Goal: Information Seeking & Learning: Get advice/opinions

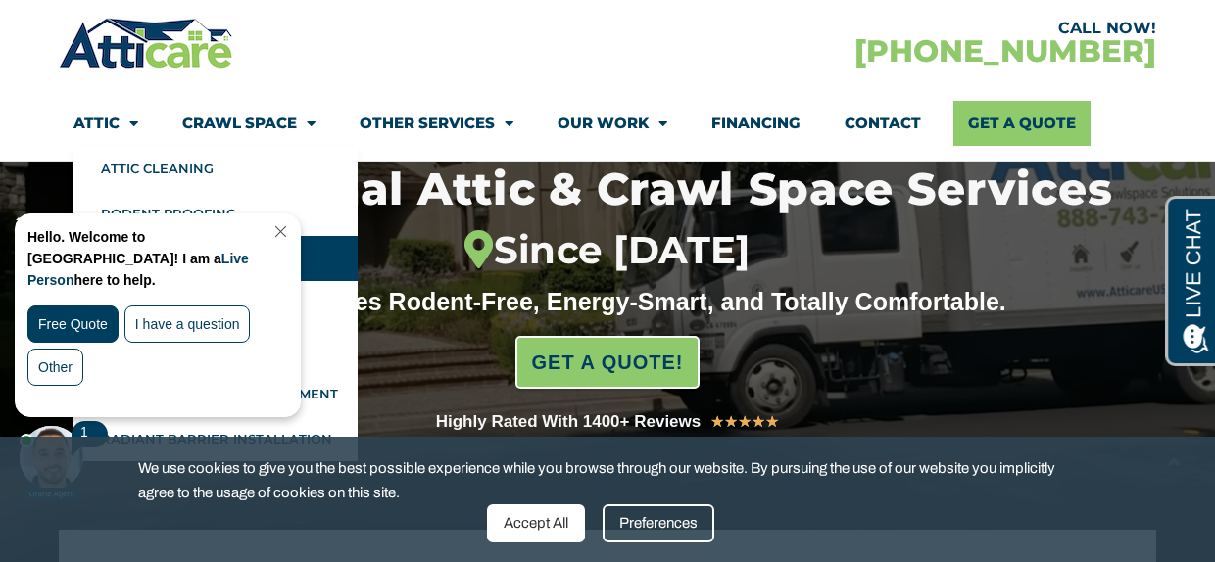
scroll to position [250, 0]
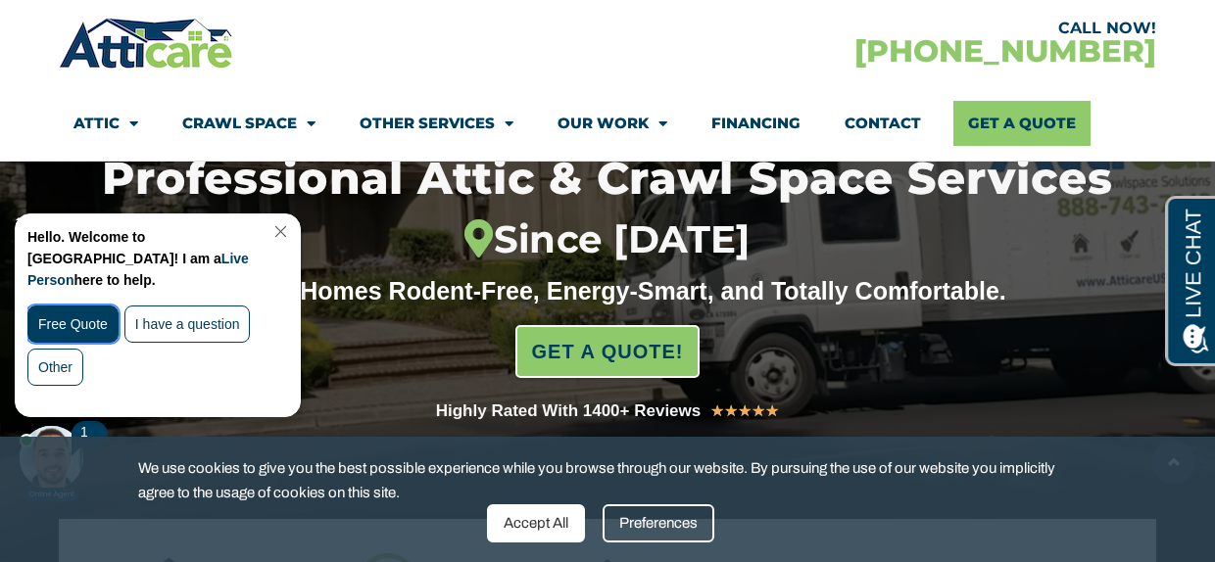
click at [83, 306] on div "Free Quote" at bounding box center [72, 324] width 91 height 37
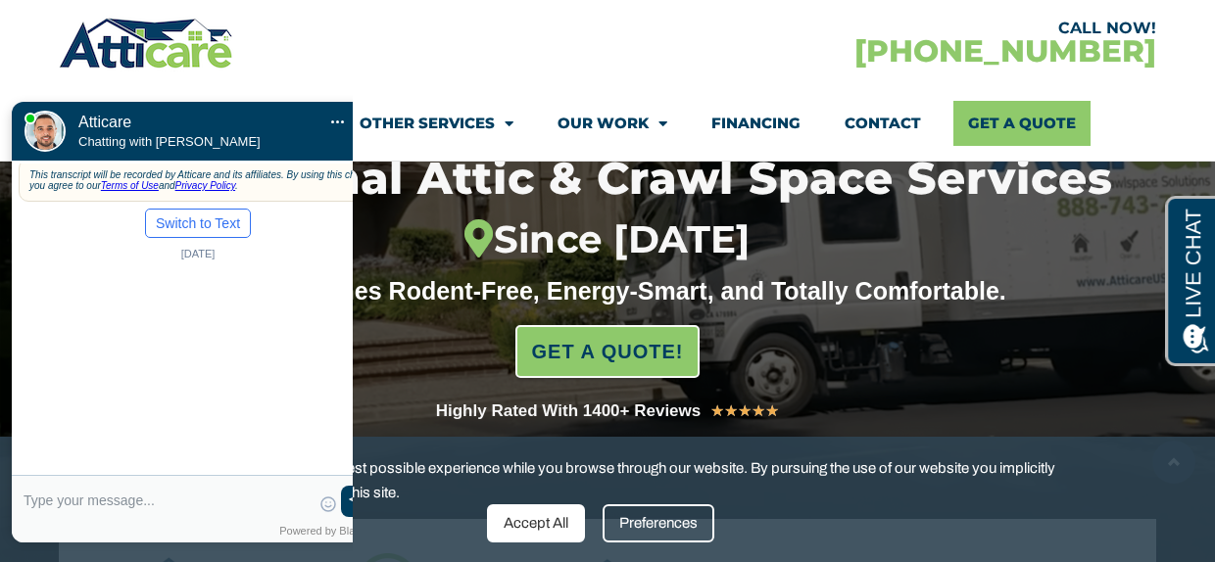
scroll to position [0, 20]
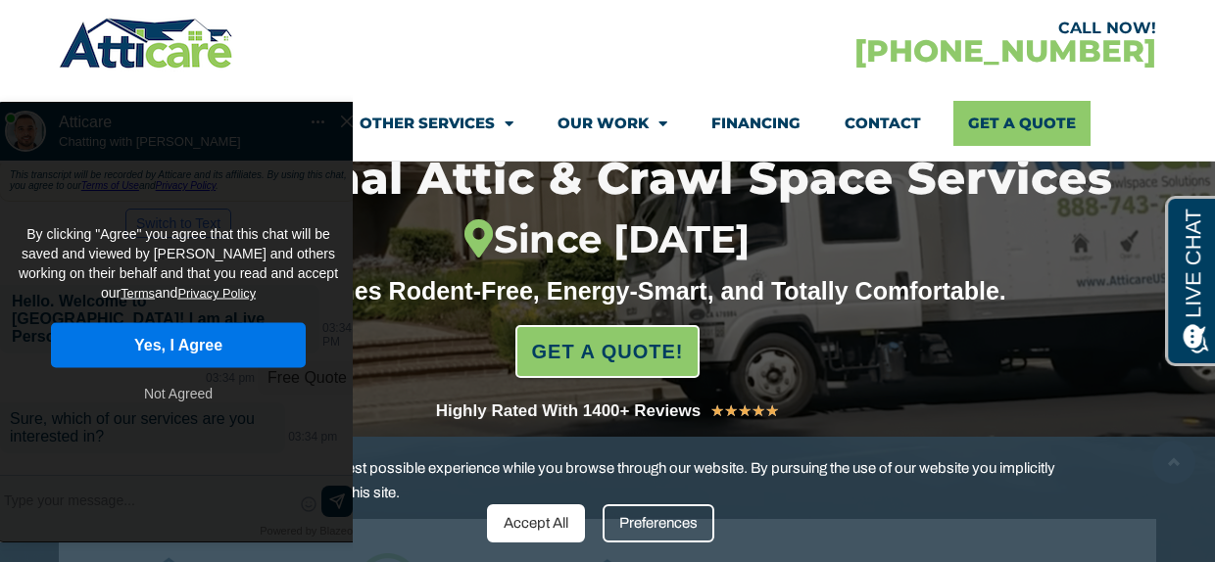
click at [98, 323] on button "Yes, I Agree" at bounding box center [178, 345] width 255 height 45
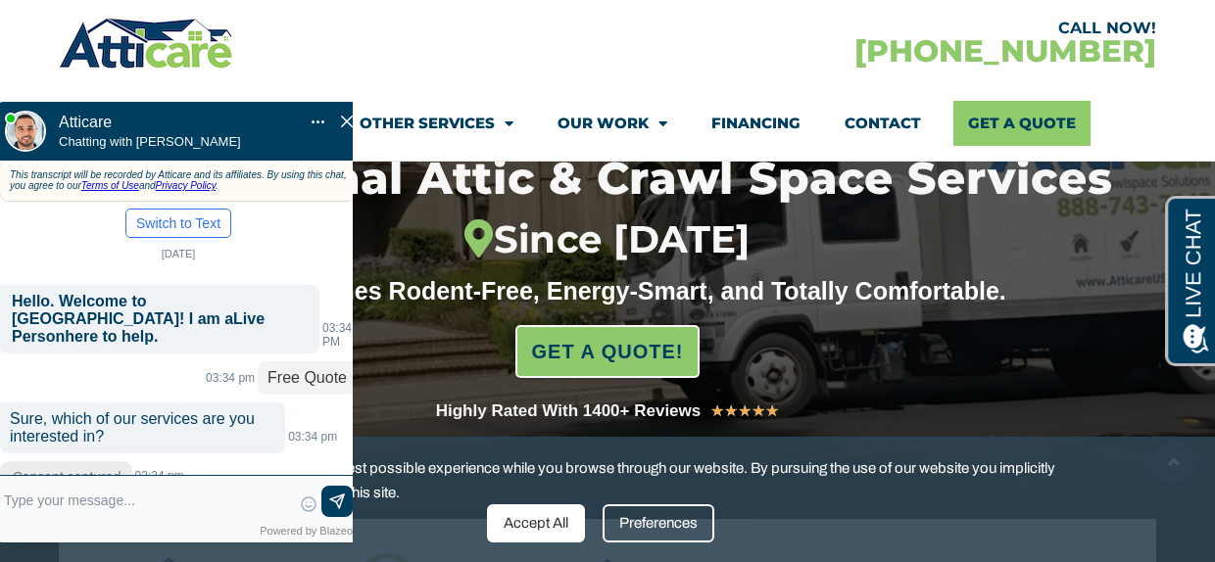
click at [131, 499] on textarea at bounding box center [147, 509] width 287 height 47
type input "we have rats in our attic"
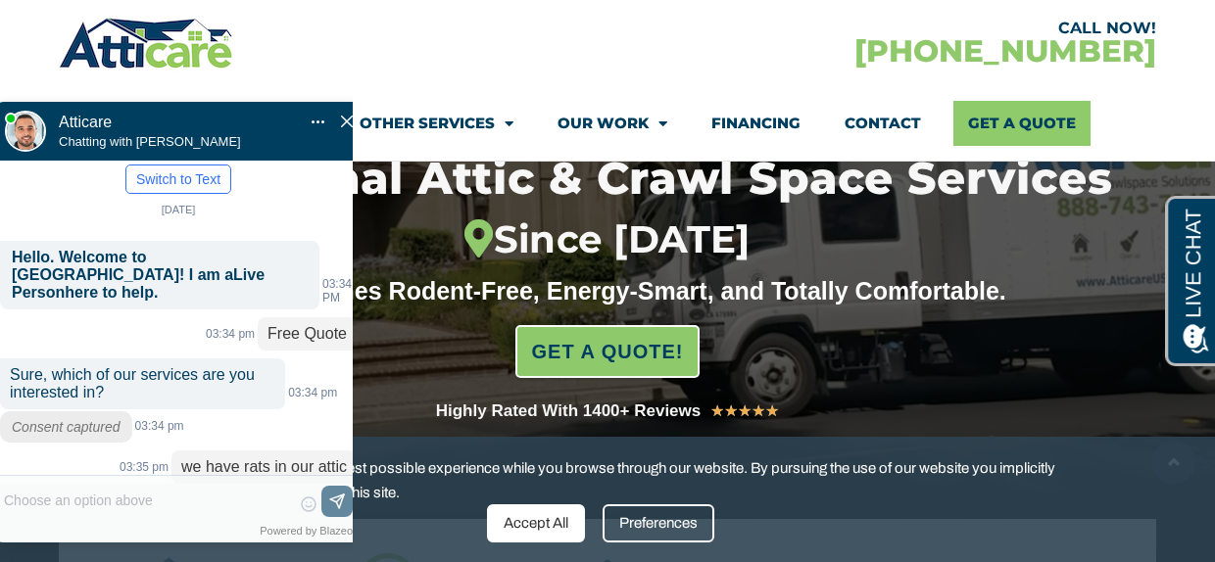
click at [254, 558] on label "New" at bounding box center [253, 566] width 27 height 16
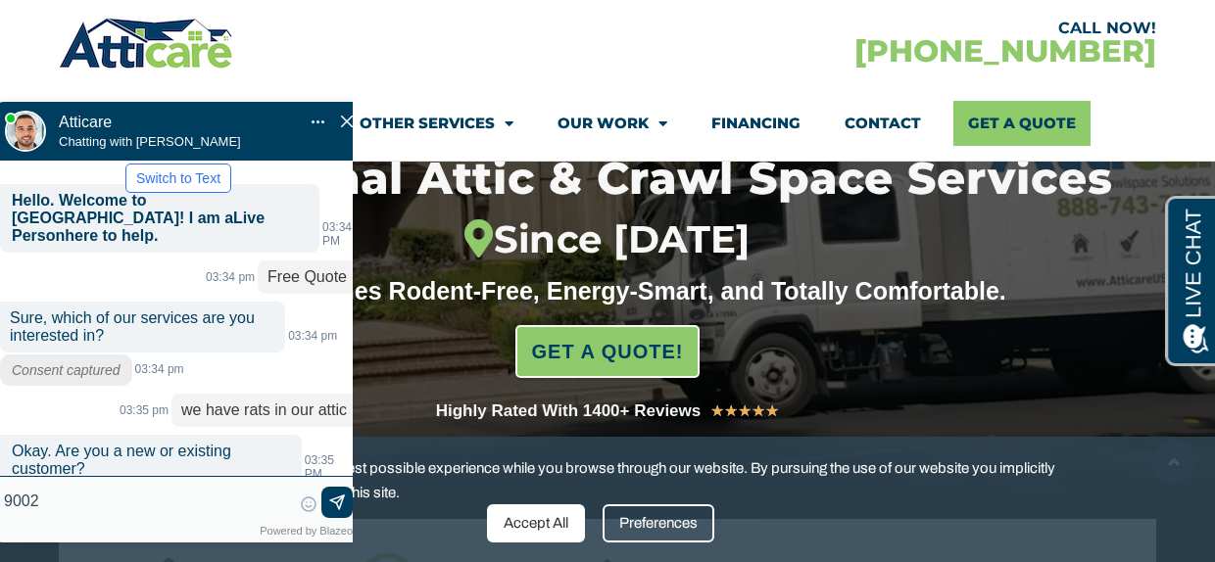
type input "90024"
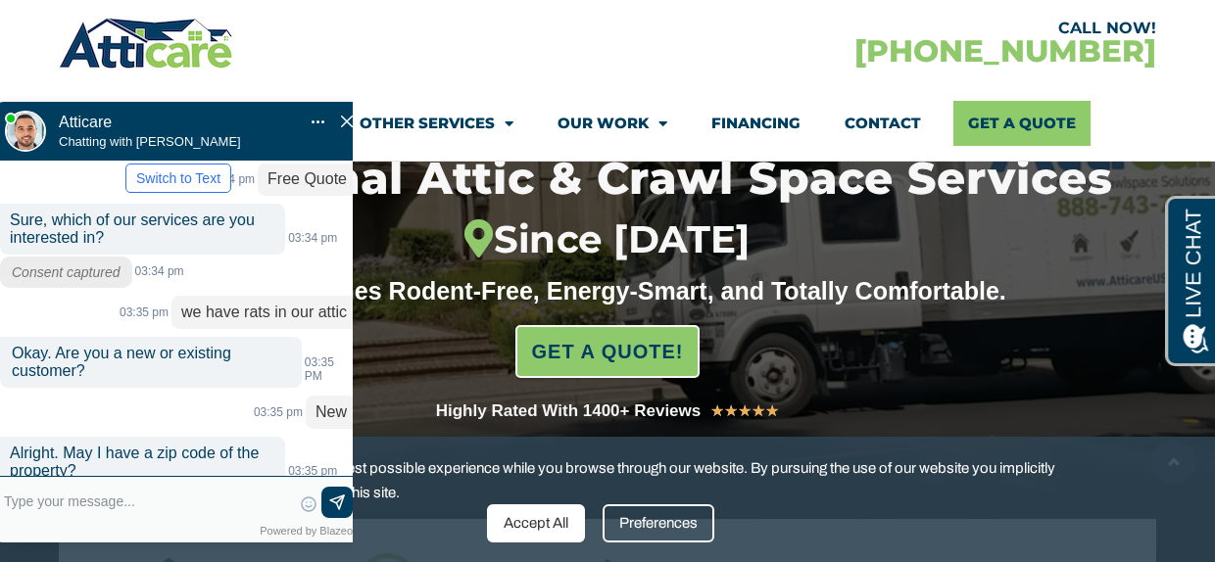
scroll to position [239, 0]
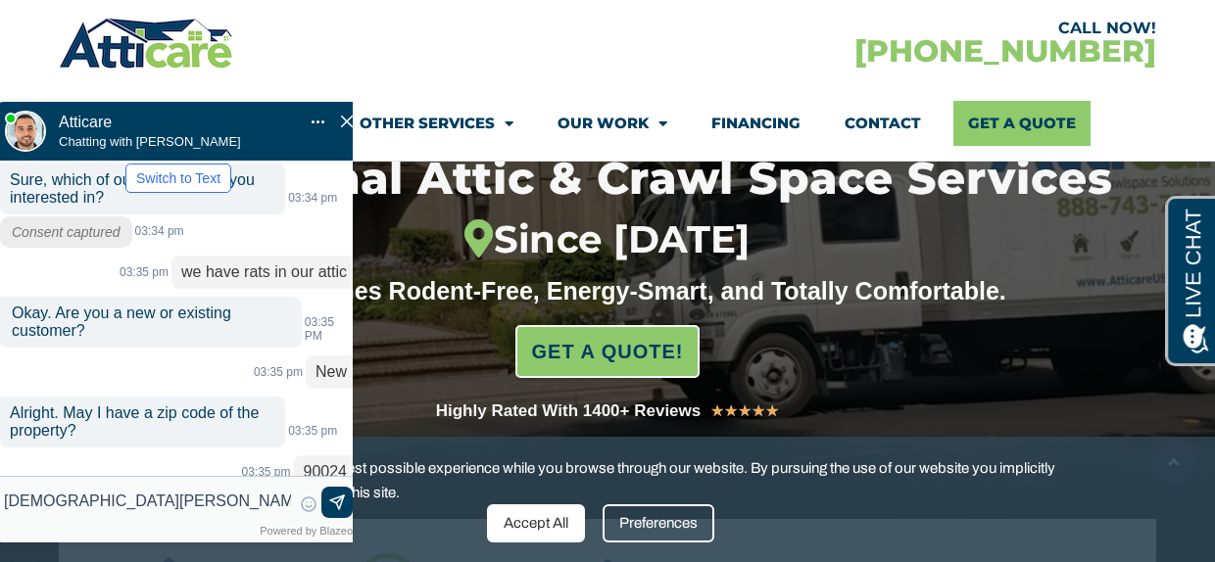
type input "Cristen Kauffman"
type input "3108500611"
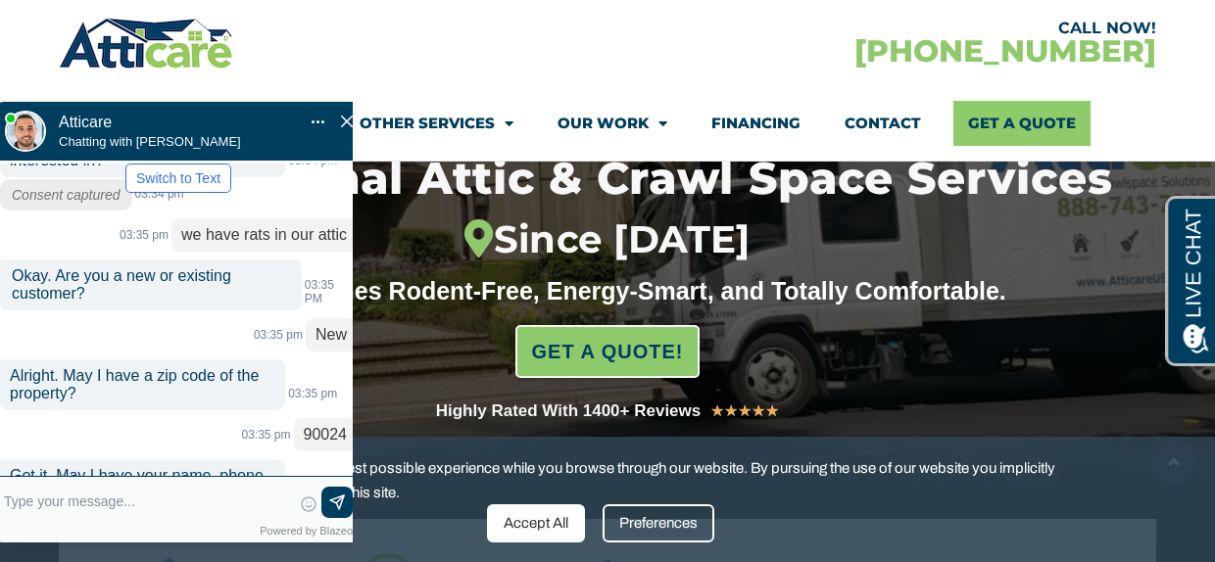
scroll to position [311, 0]
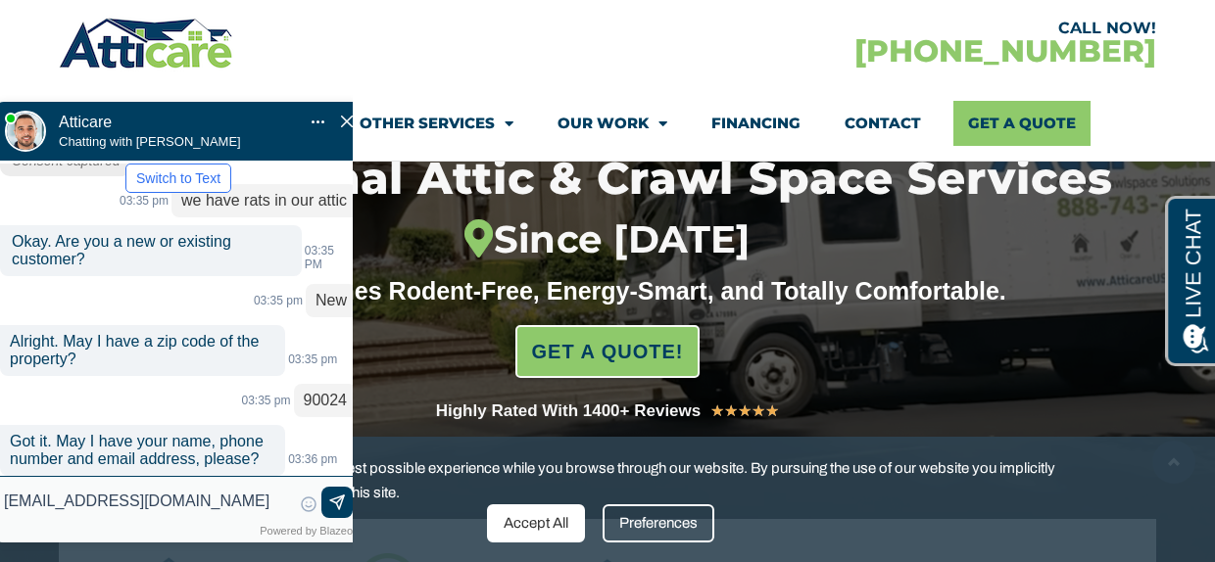
type input "cristenrob@aol.com"
click at [338, 502] on img at bounding box center [337, 504] width 20 height 20
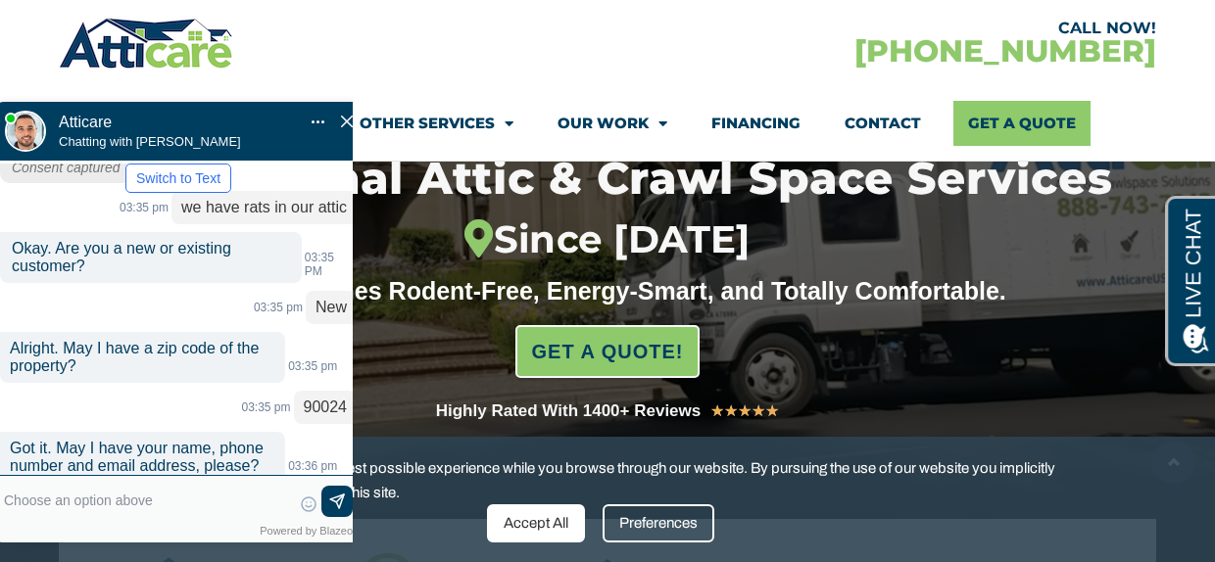
scroll to position [425, 0]
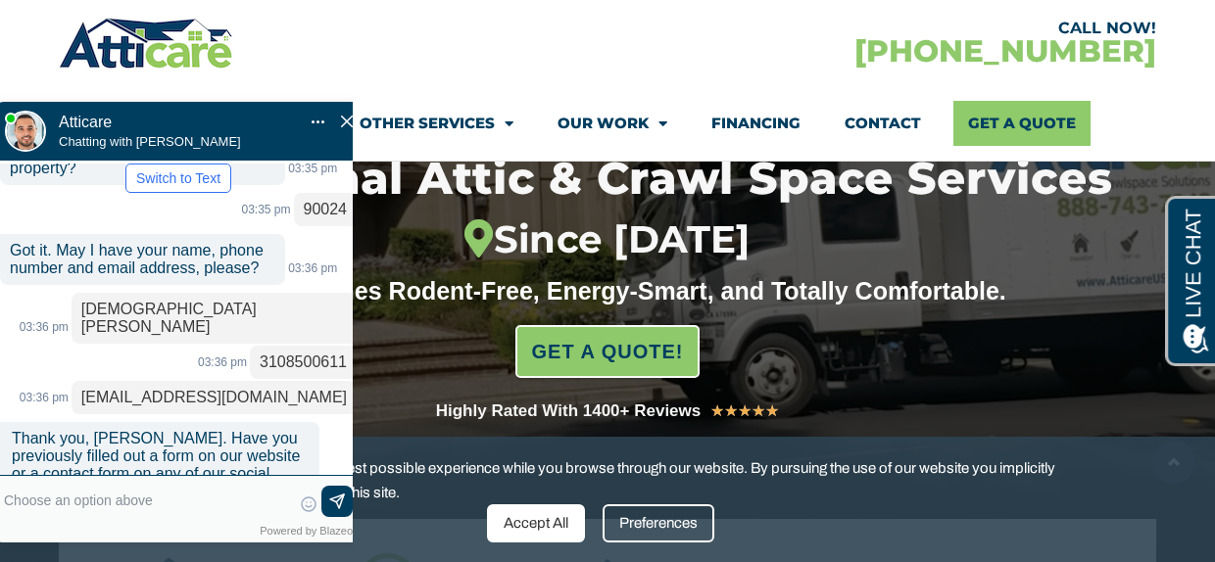
scroll to position [542, 0]
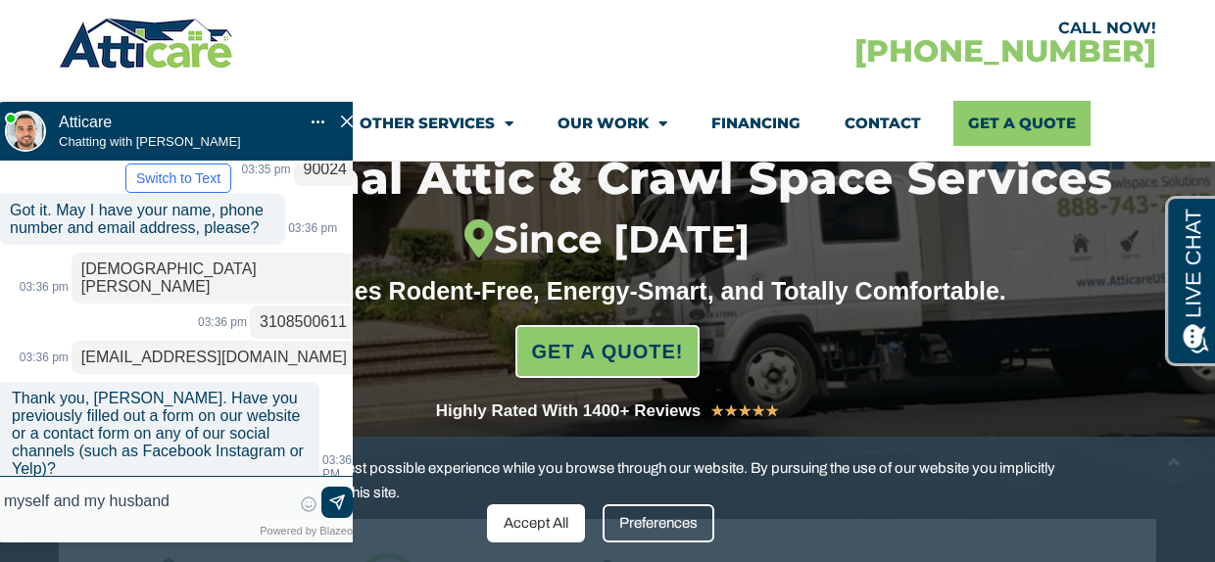
type input "myself and my husband"
click at [334, 503] on img at bounding box center [337, 504] width 20 height 20
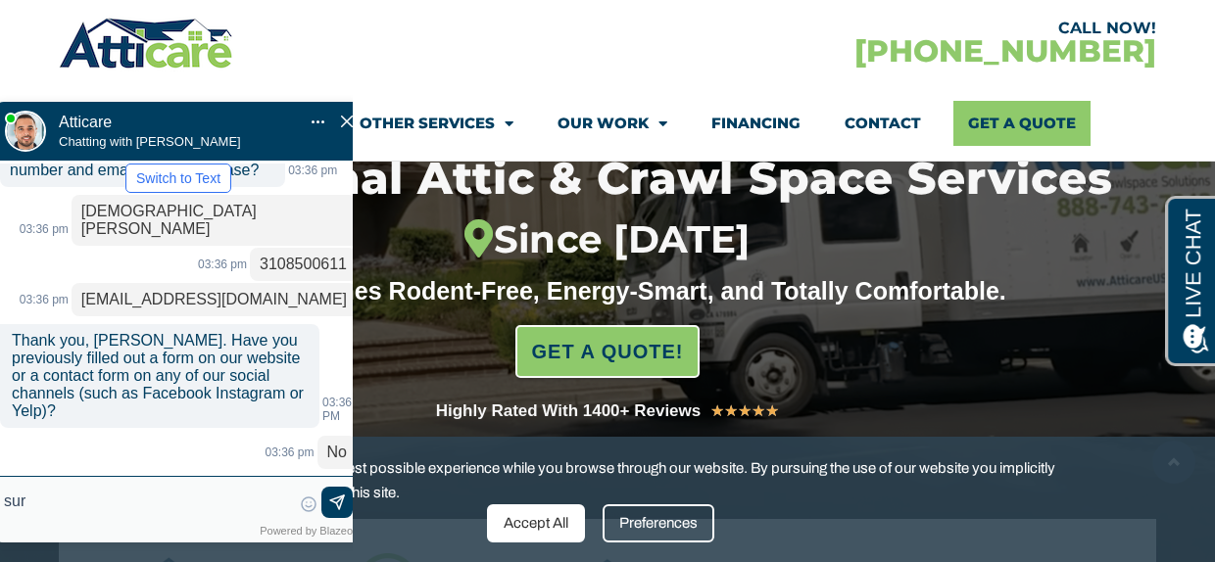
type input "sure"
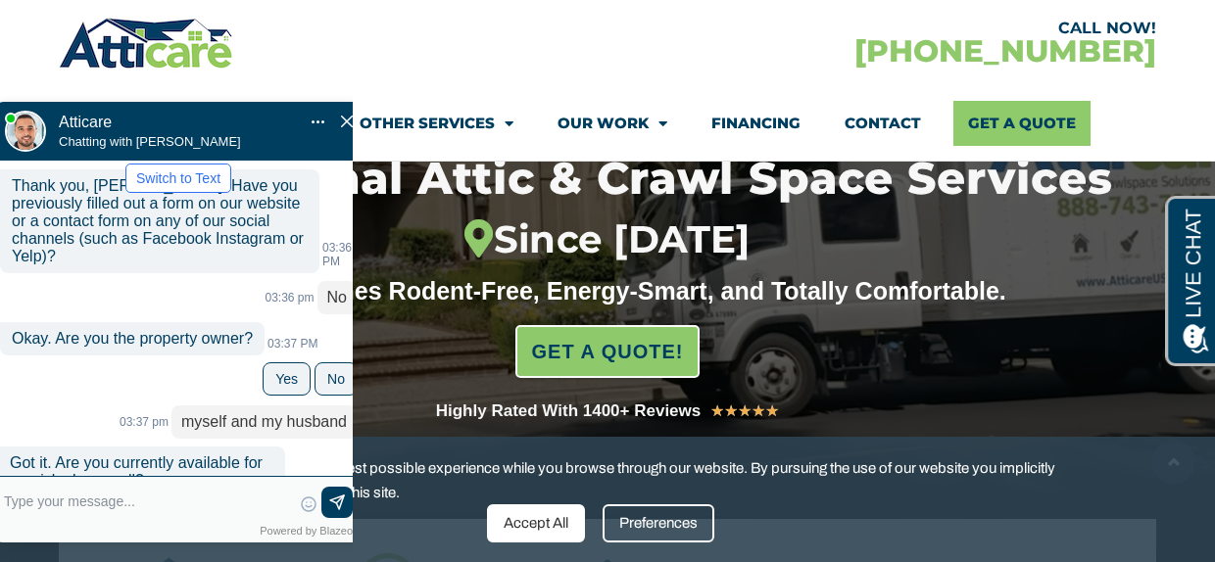
scroll to position [773, 0]
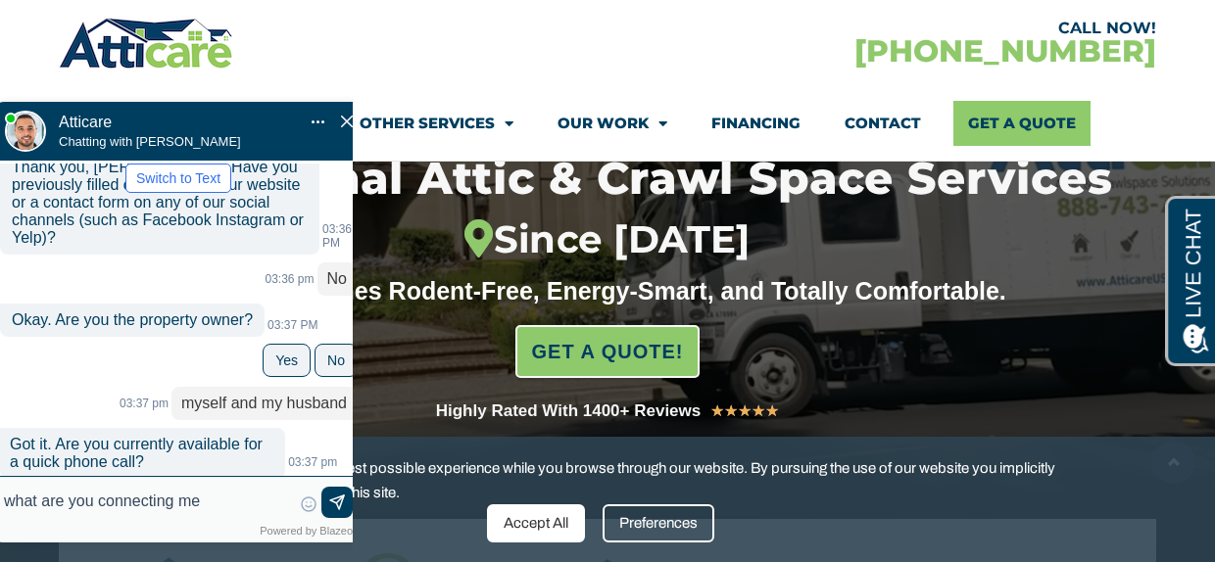
type input "what are you connecting me w"
type textarea "what are you connecting me w"
type input "what are you connecting me wi"
type textarea "what are you connecting me wi"
type input "what are you connecting me wit"
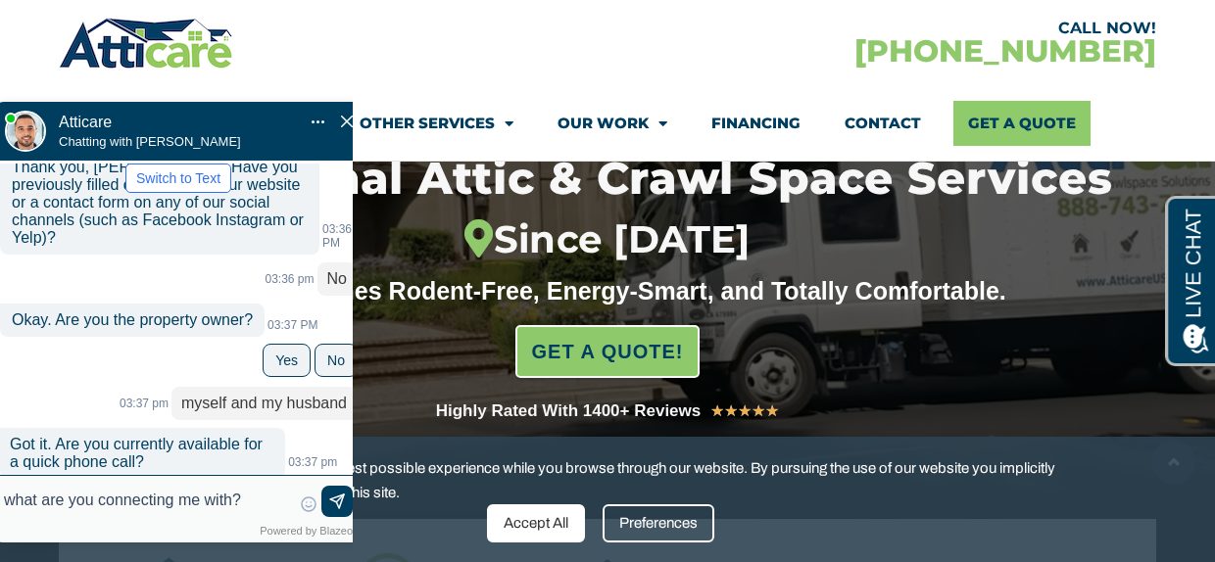
type textarea "what are you connecting me with?"
click at [336, 503] on img at bounding box center [337, 503] width 20 height 20
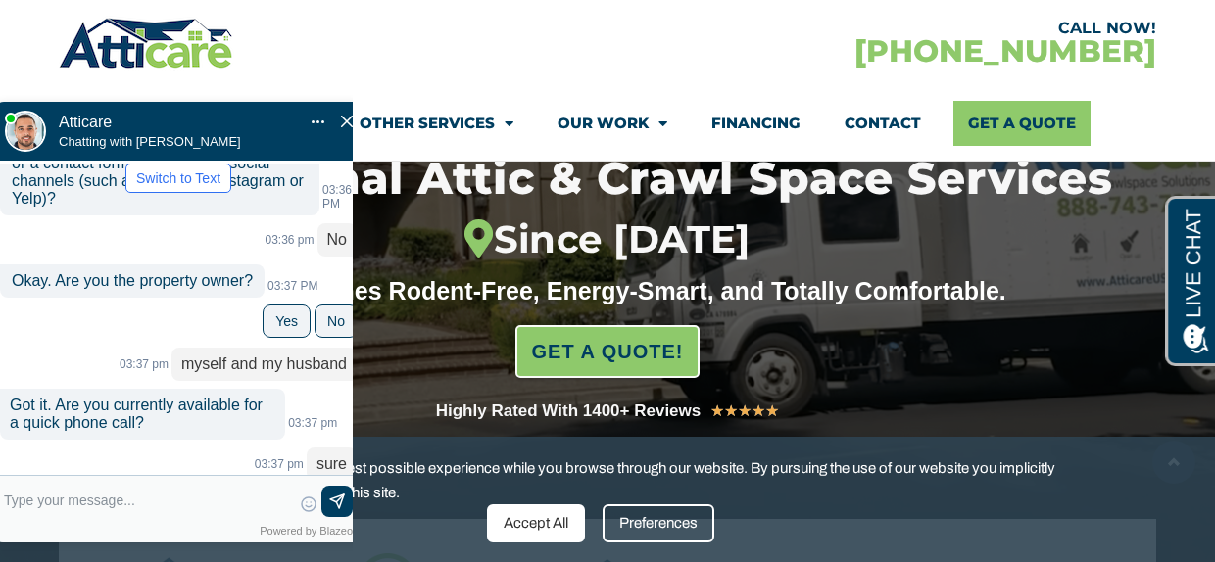
scroll to position [846, 0]
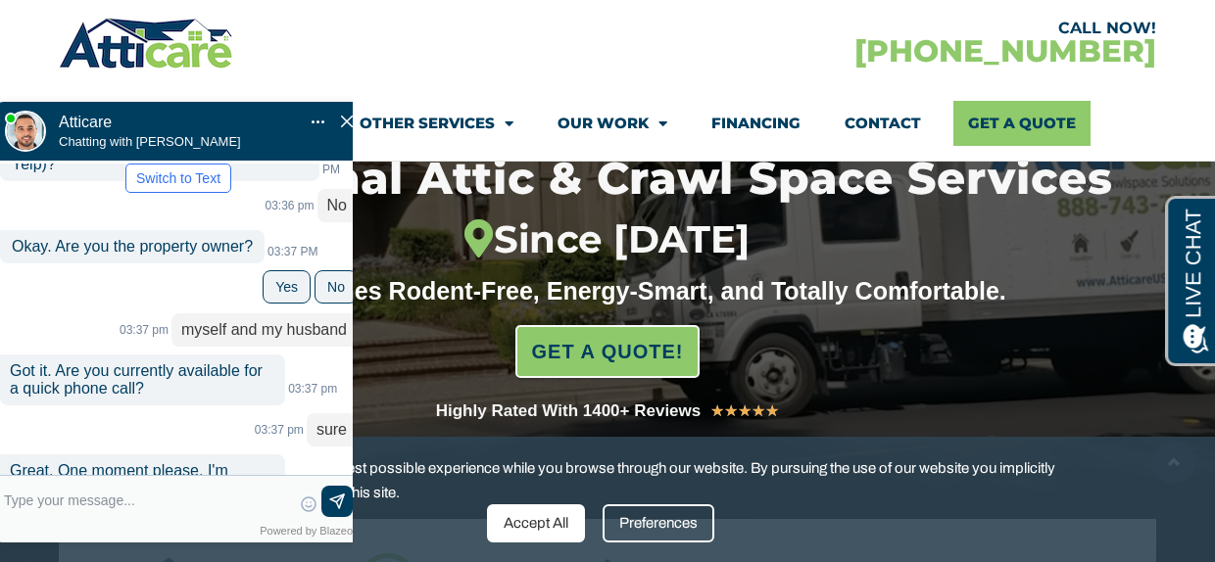
click at [530, 526] on div "Accept All" at bounding box center [536, 523] width 98 height 38
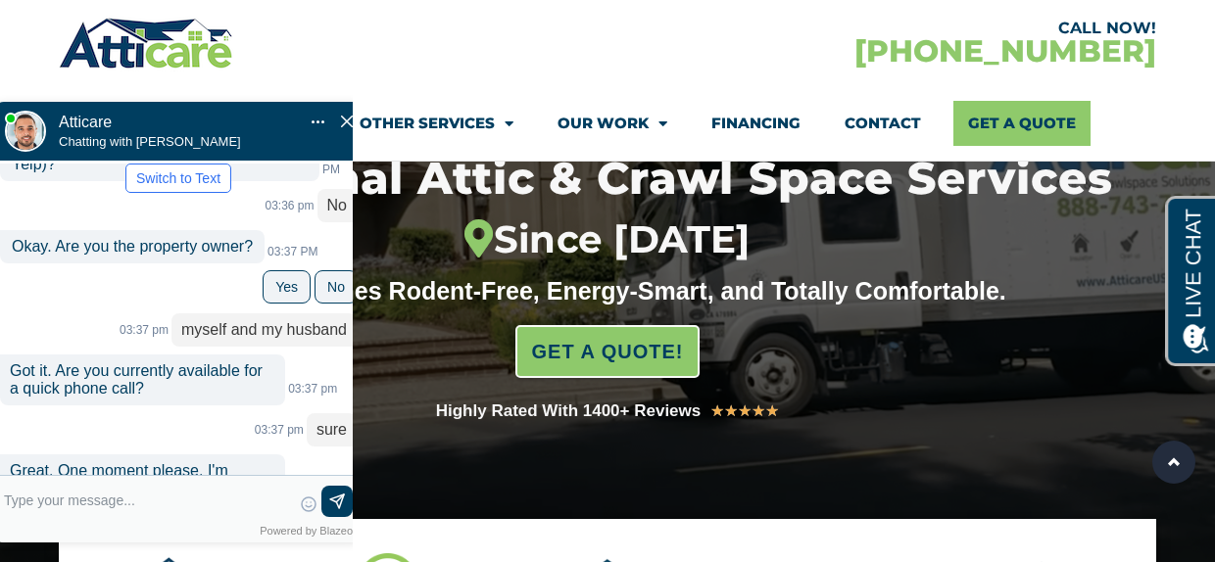
scroll to position [847, 0]
type textarea "y"
type input "yes"
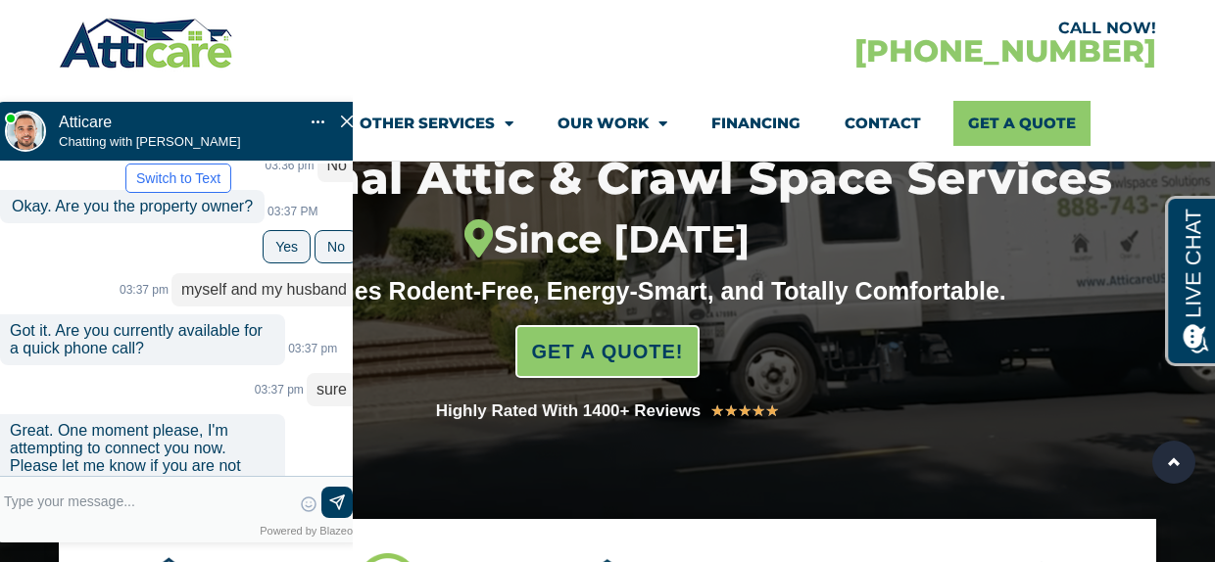
click at [340, 114] on div "Mute Transfer chat to Text Pop Out" at bounding box center [334, 123] width 47 height 18
click at [345, 116] on img "Close Chat" at bounding box center [347, 122] width 12 height 12
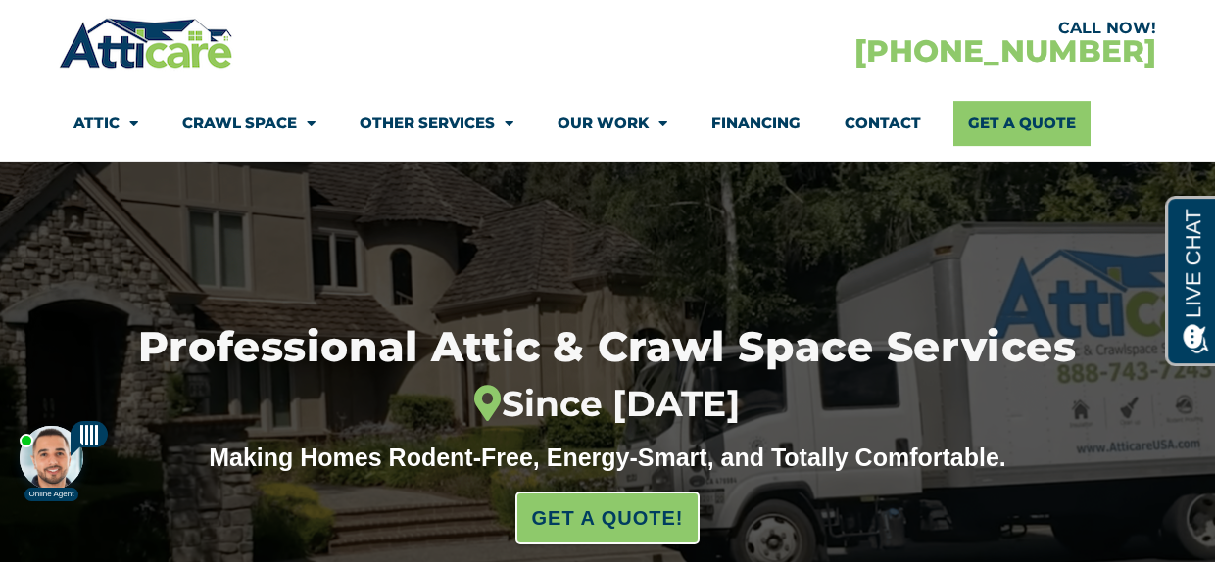
scroll to position [85, 0]
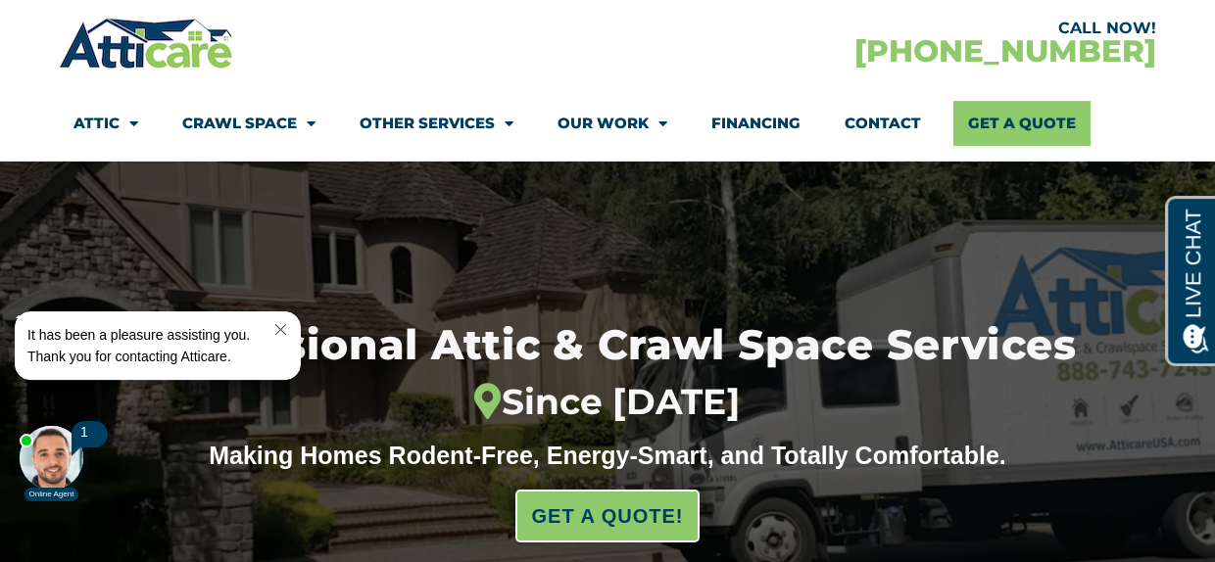
click at [291, 327] on link "Close Chat" at bounding box center [278, 329] width 26 height 15
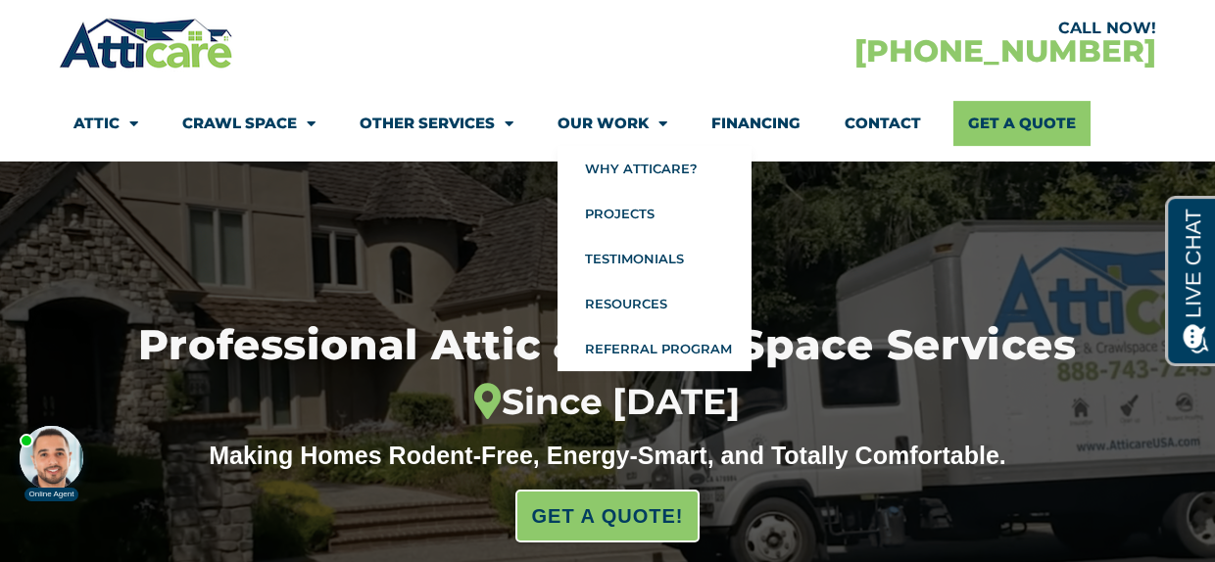
click at [599, 122] on link "Our Work" at bounding box center [612, 123] width 110 height 45
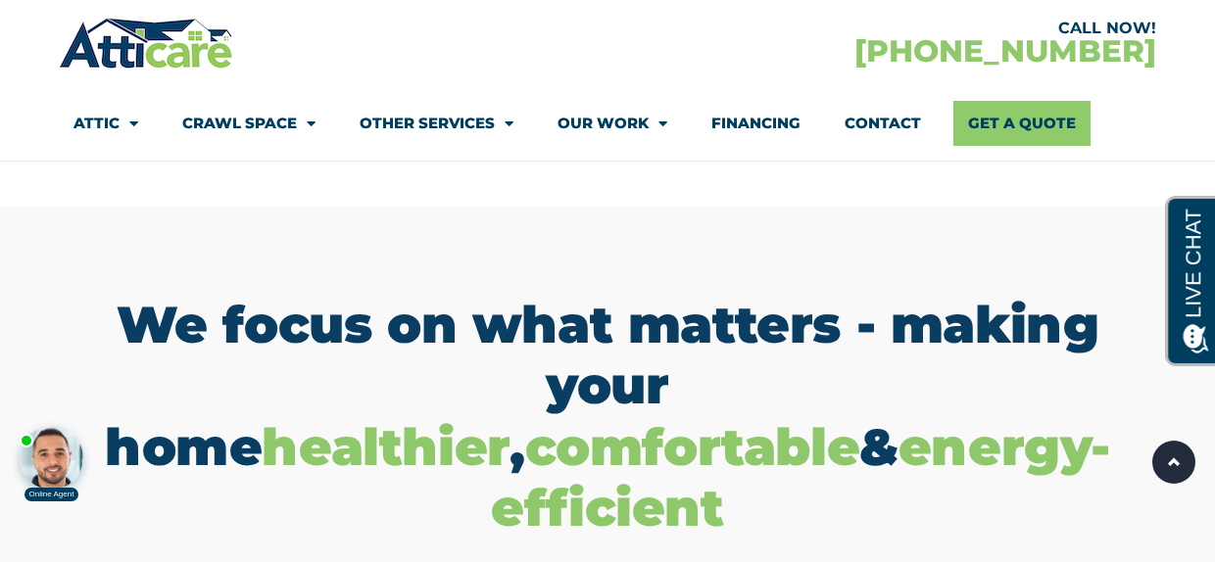
scroll to position [1088, 0]
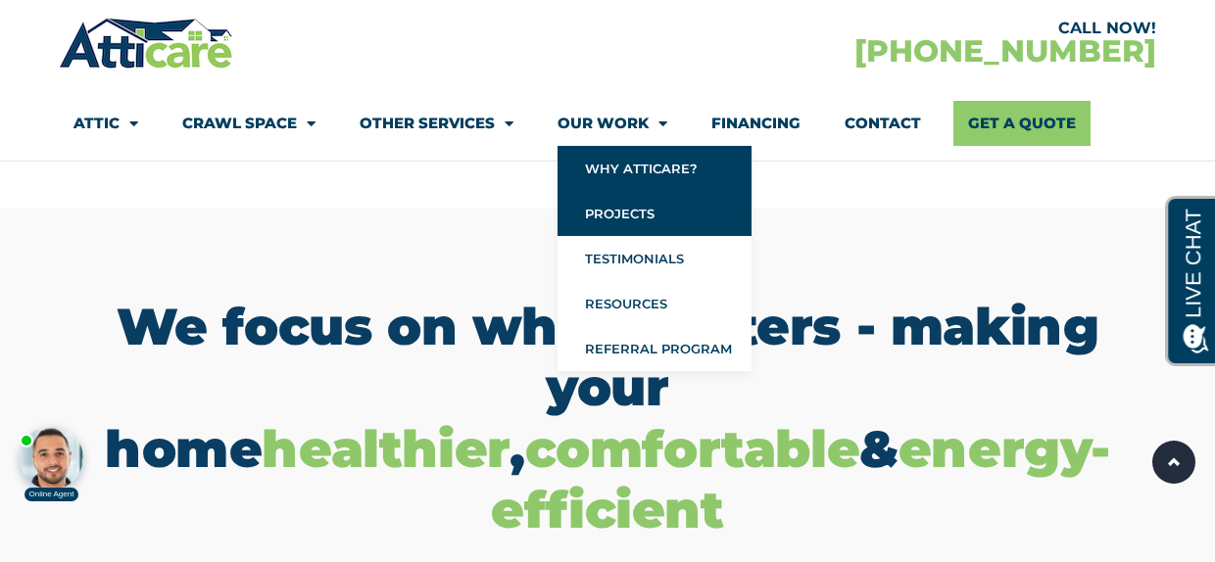
click at [592, 214] on link "Projects" at bounding box center [654, 213] width 194 height 45
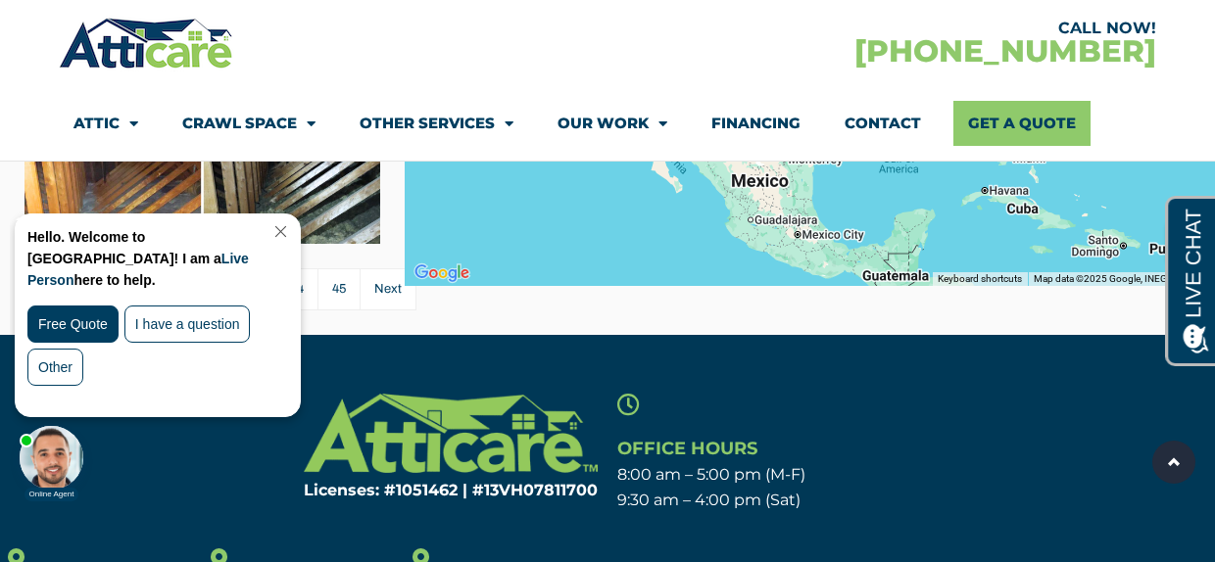
scroll to position [918, 0]
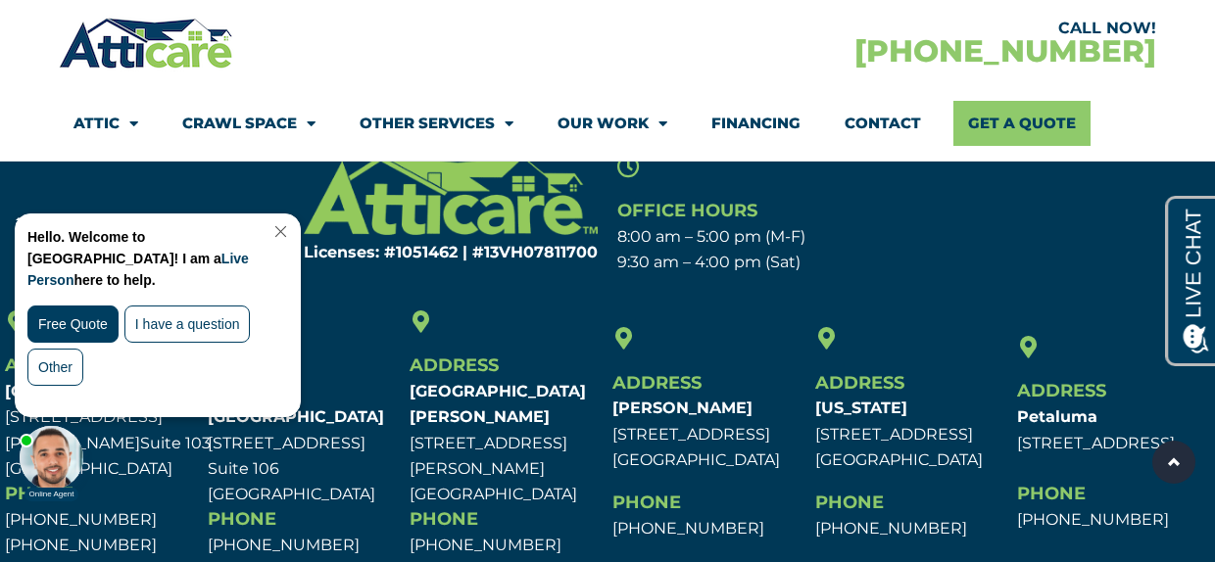
click at [295, 224] on div "Hello. Welcome to Atticare! I am a Live Person here to help. Free Quote I have …" at bounding box center [158, 316] width 284 height 202
click at [292, 230] on link "Close Chat" at bounding box center [278, 231] width 26 height 15
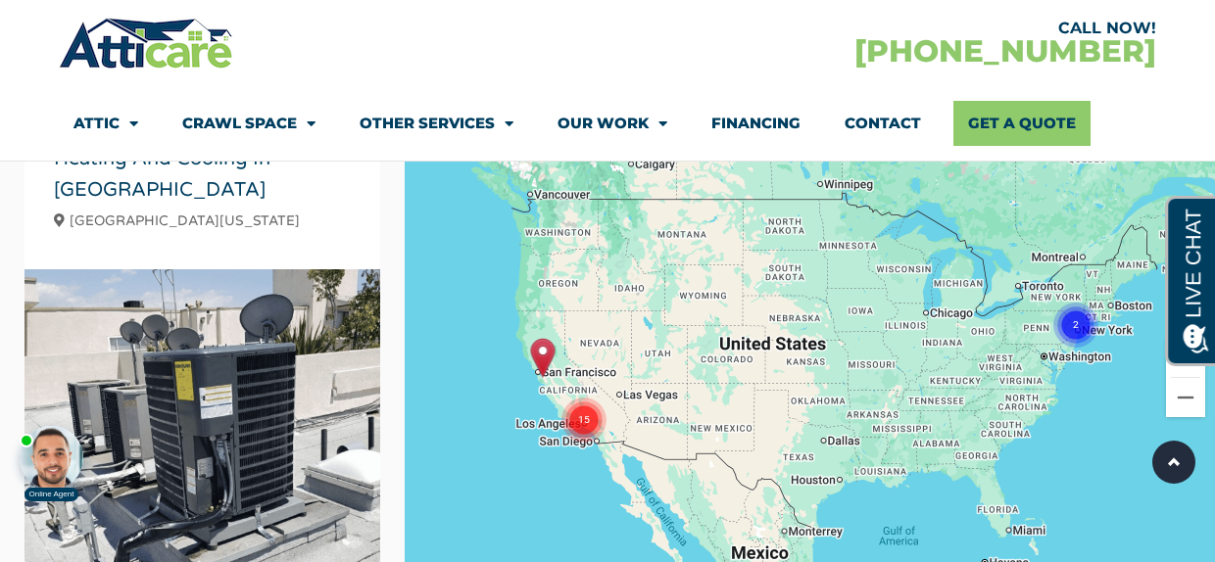
scroll to position [5654, 0]
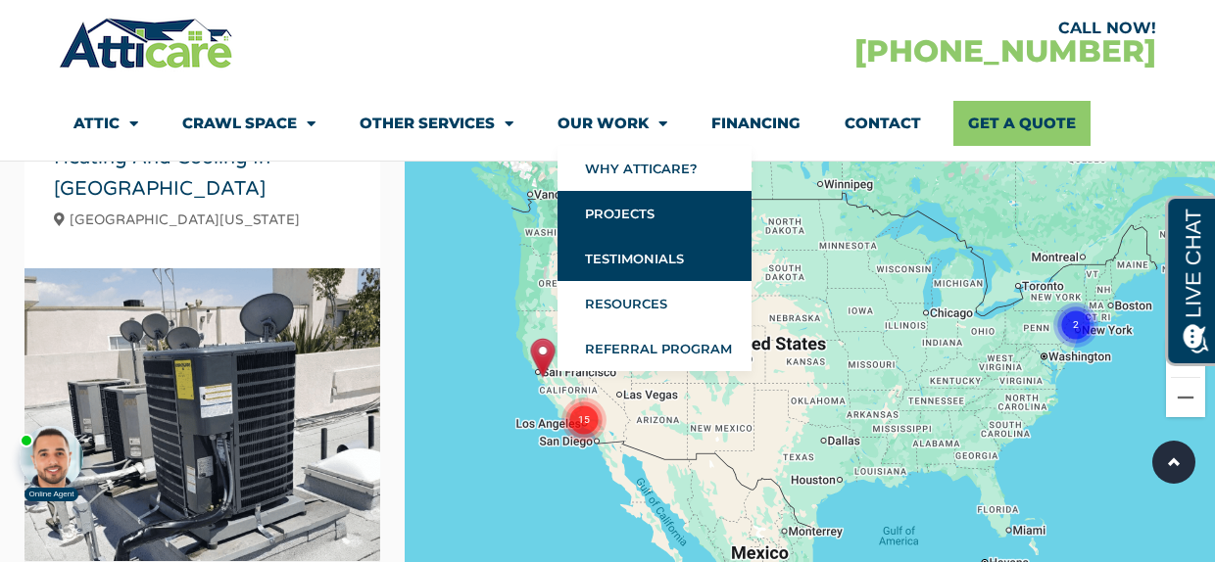
click at [636, 249] on link "Testimonials" at bounding box center [654, 258] width 194 height 45
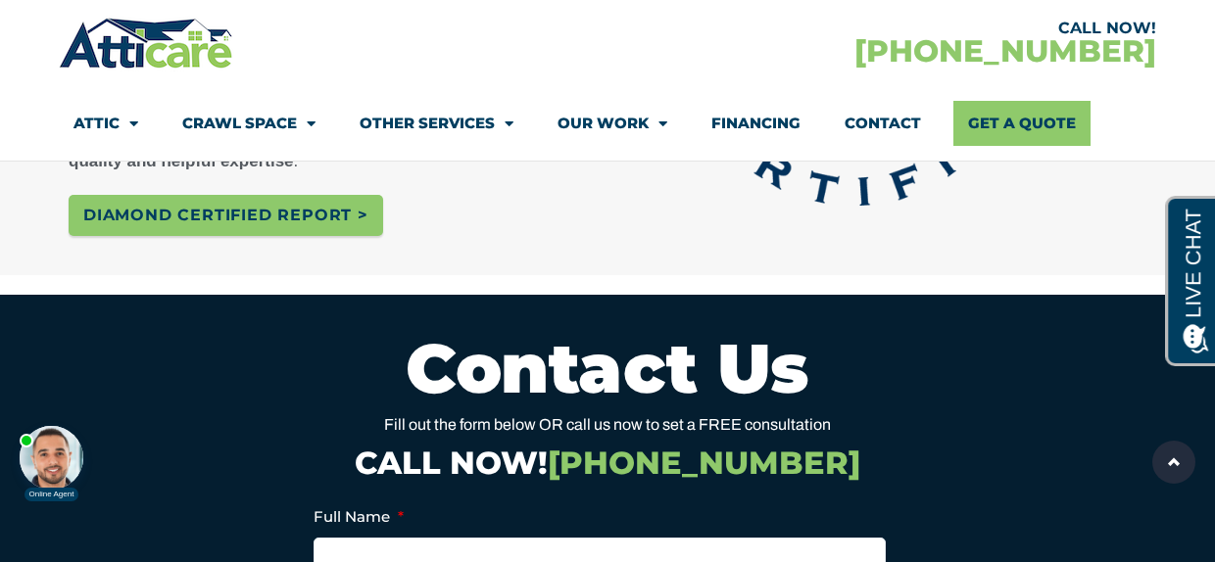
scroll to position [1188, 0]
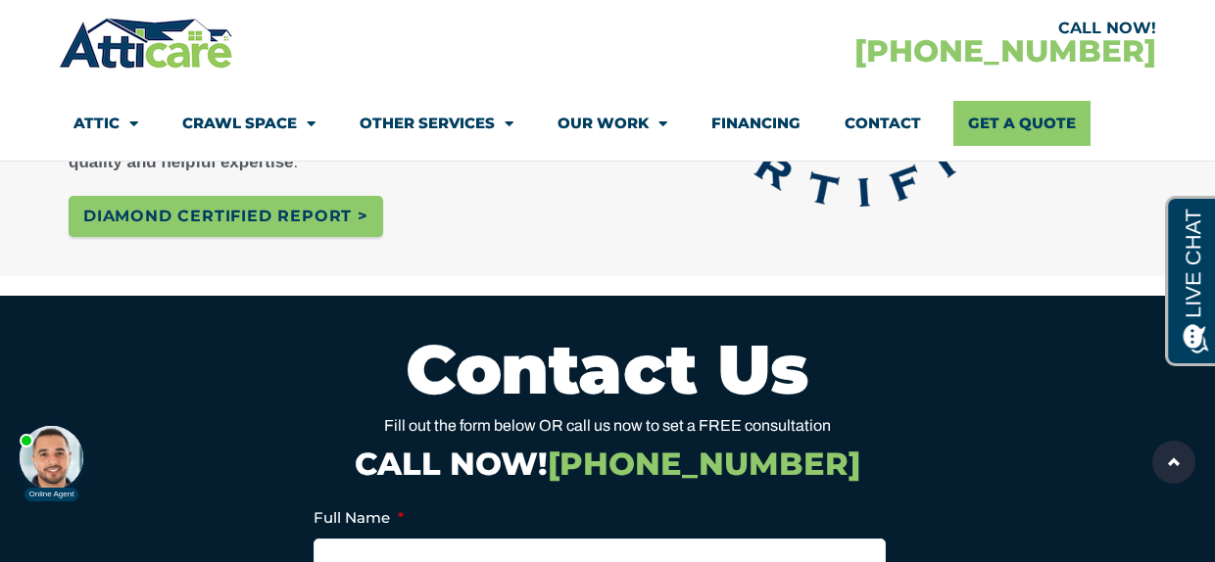
click at [754, 122] on link "Financing" at bounding box center [755, 123] width 89 height 45
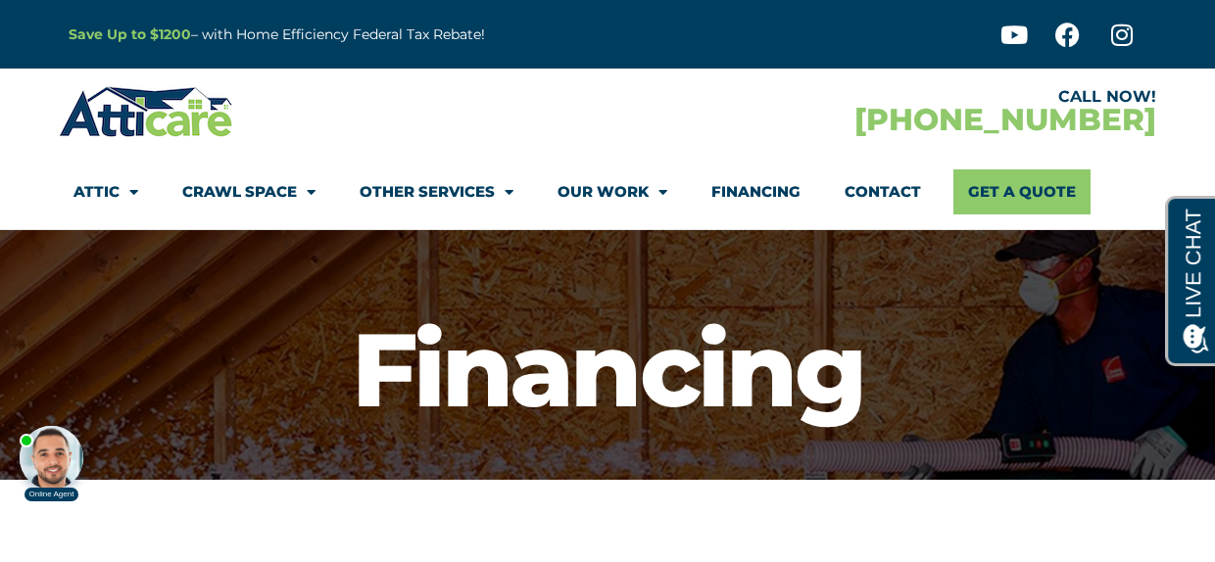
click at [753, 189] on link "Financing" at bounding box center [755, 191] width 89 height 45
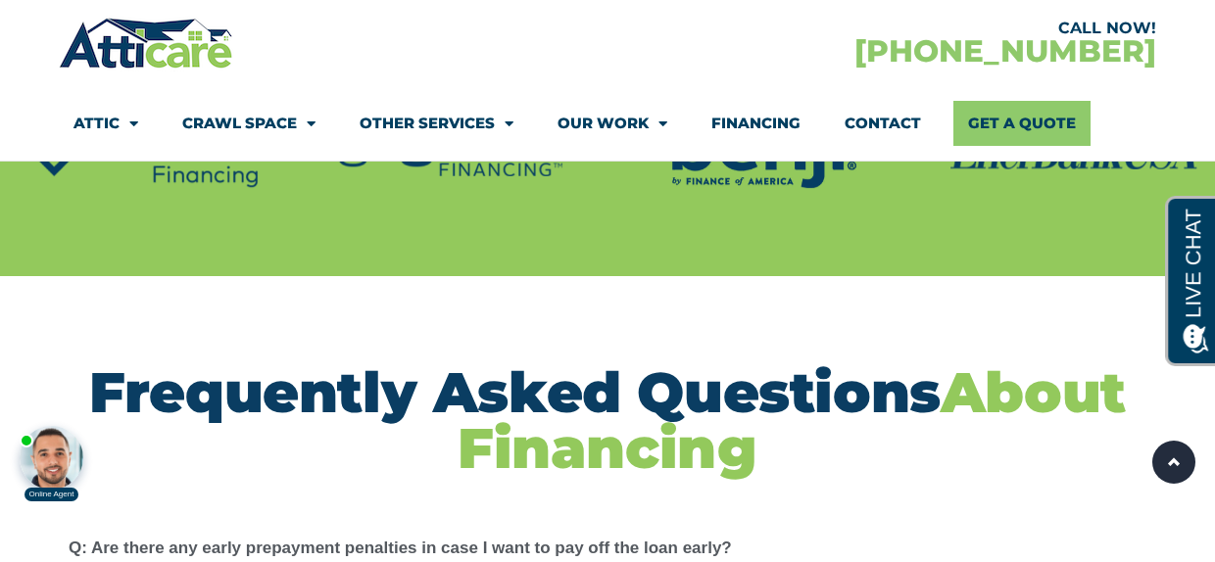
scroll to position [1982, 0]
